Goal: Information Seeking & Learning: Learn about a topic

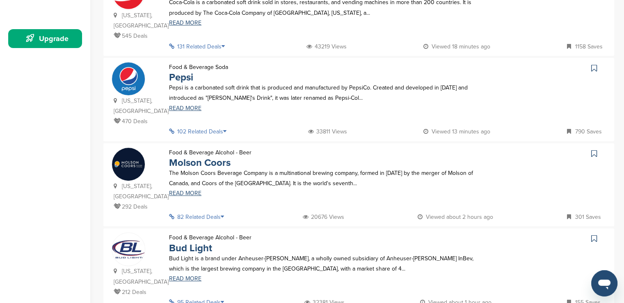
scroll to position [230, 0]
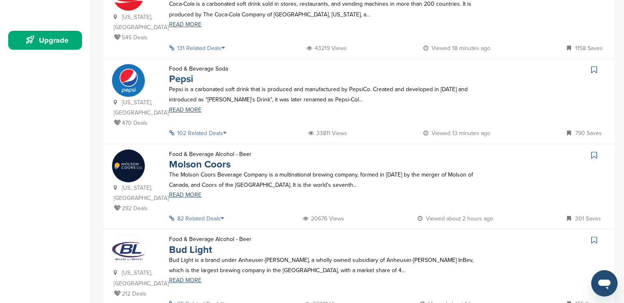
click at [181, 73] on link "Pepsi" at bounding box center [181, 79] width 24 height 12
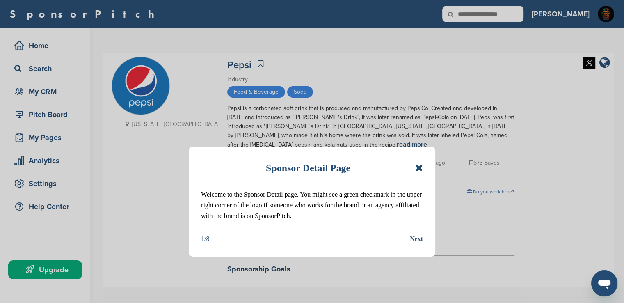
click at [419, 166] on icon at bounding box center [420, 168] width 8 height 10
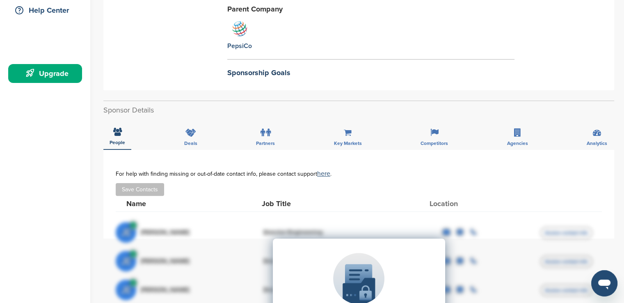
scroll to position [197, 0]
click at [125, 142] on span "Key Markets" at bounding box center [118, 141] width 16 height 5
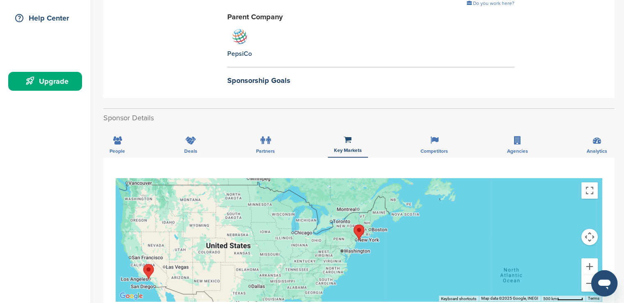
scroll to position [168, 0]
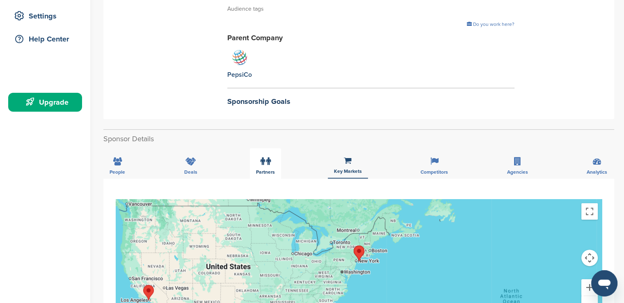
click at [125, 172] on span "Partners" at bounding box center [118, 172] width 16 height 5
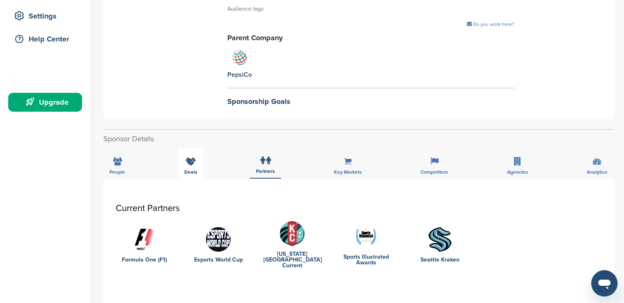
click at [195, 168] on div "Deals" at bounding box center [190, 163] width 25 height 30
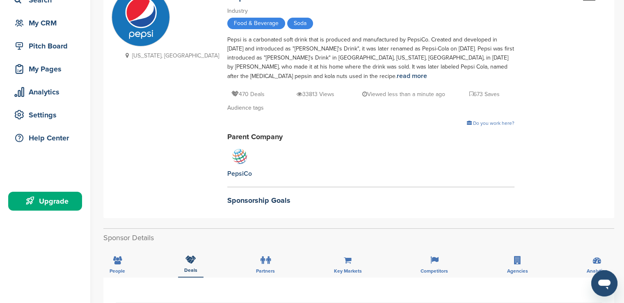
scroll to position [0, 0]
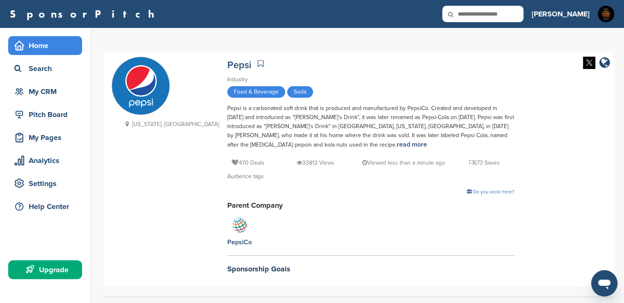
click at [43, 45] on div "Home" at bounding box center [47, 45] width 70 height 15
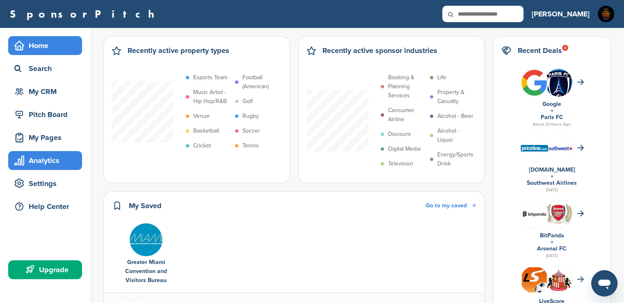
click at [62, 163] on div "Analytics" at bounding box center [47, 160] width 70 height 15
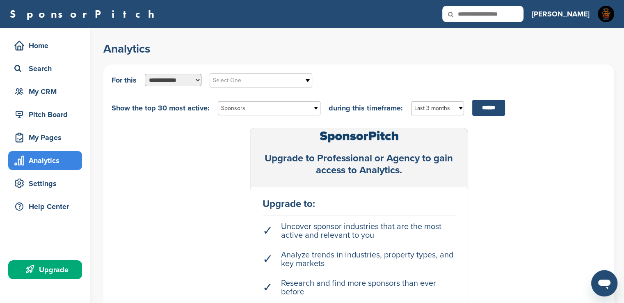
click at [196, 81] on select "**********" at bounding box center [173, 80] width 57 height 12
click at [161, 175] on div "Upgrade to Professional or Agency to gain access to Analytics. Upgrade to: ✓ Un…" at bounding box center [359, 236] width 495 height 216
click at [479, 107] on input "******" at bounding box center [489, 108] width 33 height 16
click at [475, 108] on input "******" at bounding box center [489, 108] width 33 height 16
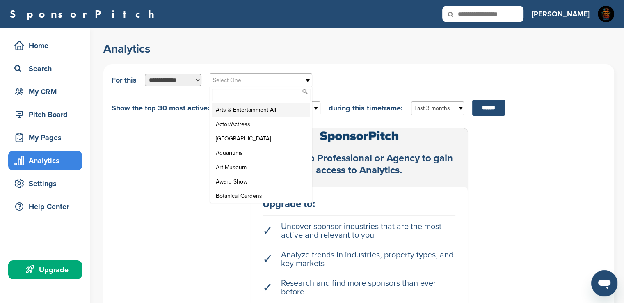
click at [308, 78] on b at bounding box center [308, 80] width 7 height 13
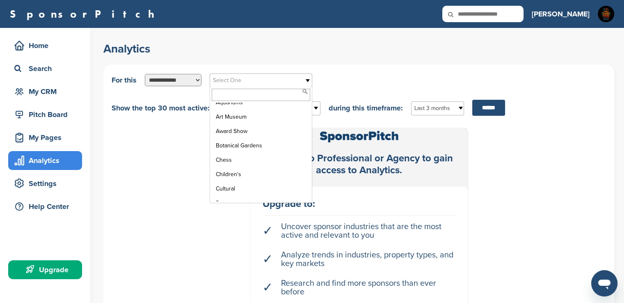
scroll to position [69, 0]
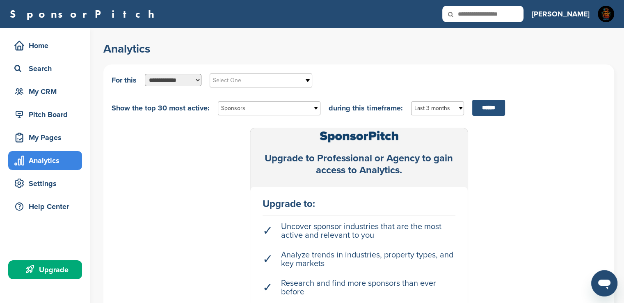
click at [496, 109] on input "******" at bounding box center [489, 108] width 33 height 16
click at [252, 110] on span "Sponsors" at bounding box center [263, 108] width 85 height 10
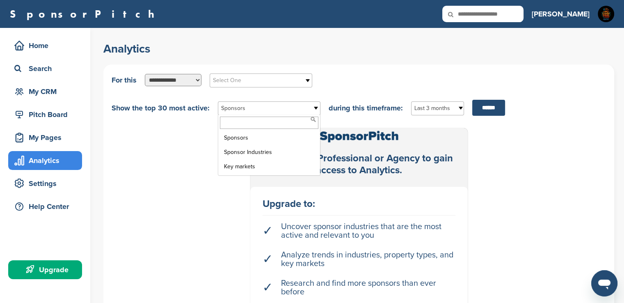
click at [65, 160] on div "Analytics" at bounding box center [47, 160] width 70 height 15
click at [264, 108] on span "Sponsors" at bounding box center [263, 108] width 85 height 10
click at [246, 164] on li "Key markets" at bounding box center [269, 166] width 99 height 14
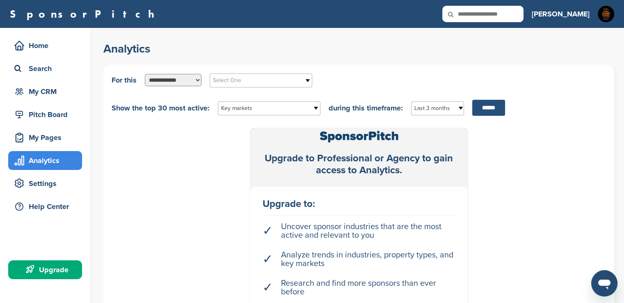
click at [484, 108] on input "******" at bounding box center [489, 108] width 33 height 16
click at [72, 114] on div "Pitch Board" at bounding box center [47, 114] width 70 height 15
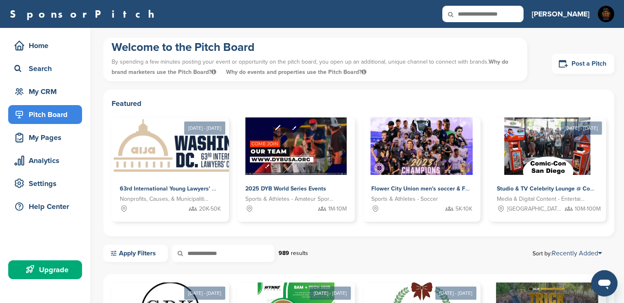
click at [581, 64] on link "Post a Pitch" at bounding box center [583, 64] width 62 height 20
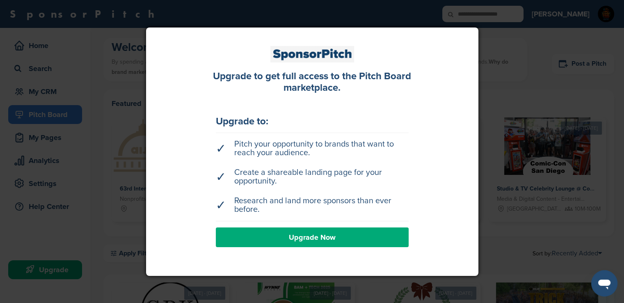
click at [558, 71] on div at bounding box center [312, 151] width 624 height 303
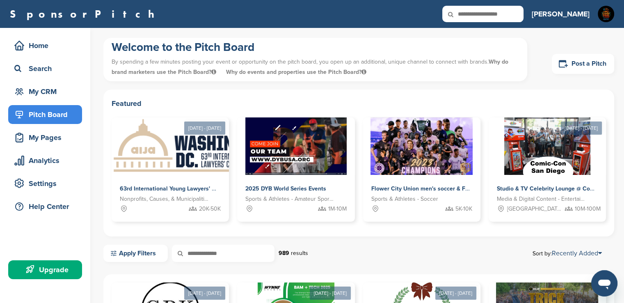
click at [523, 14] on input "text" at bounding box center [483, 14] width 81 height 16
type input "**********"
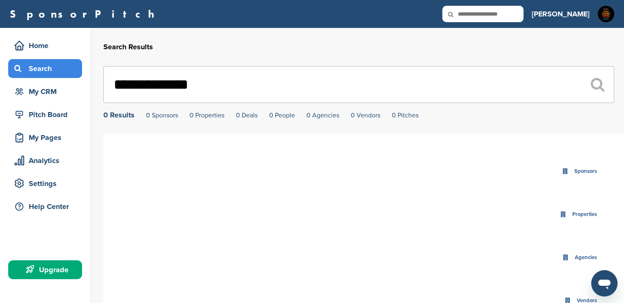
click at [50, 70] on div "Search" at bounding box center [47, 68] width 70 height 15
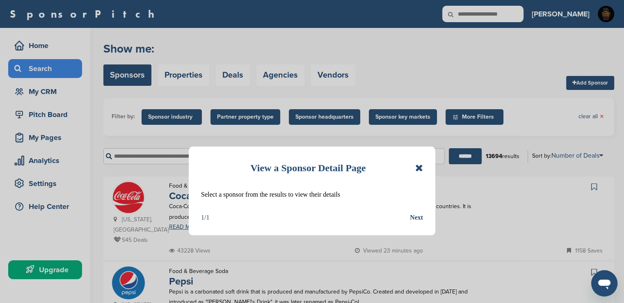
click at [420, 169] on icon at bounding box center [420, 168] width 8 height 10
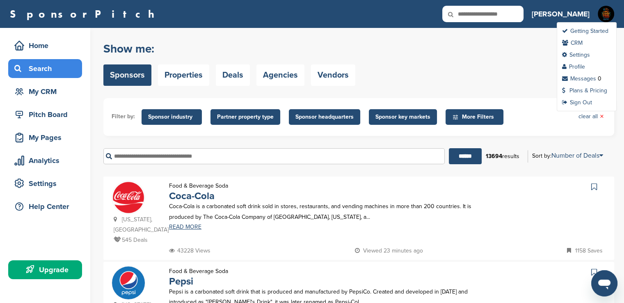
click at [610, 16] on img at bounding box center [606, 14] width 16 height 16
click at [587, 101] on link "Sign Out" at bounding box center [577, 102] width 30 height 7
